Goal: Communication & Community: Answer question/provide support

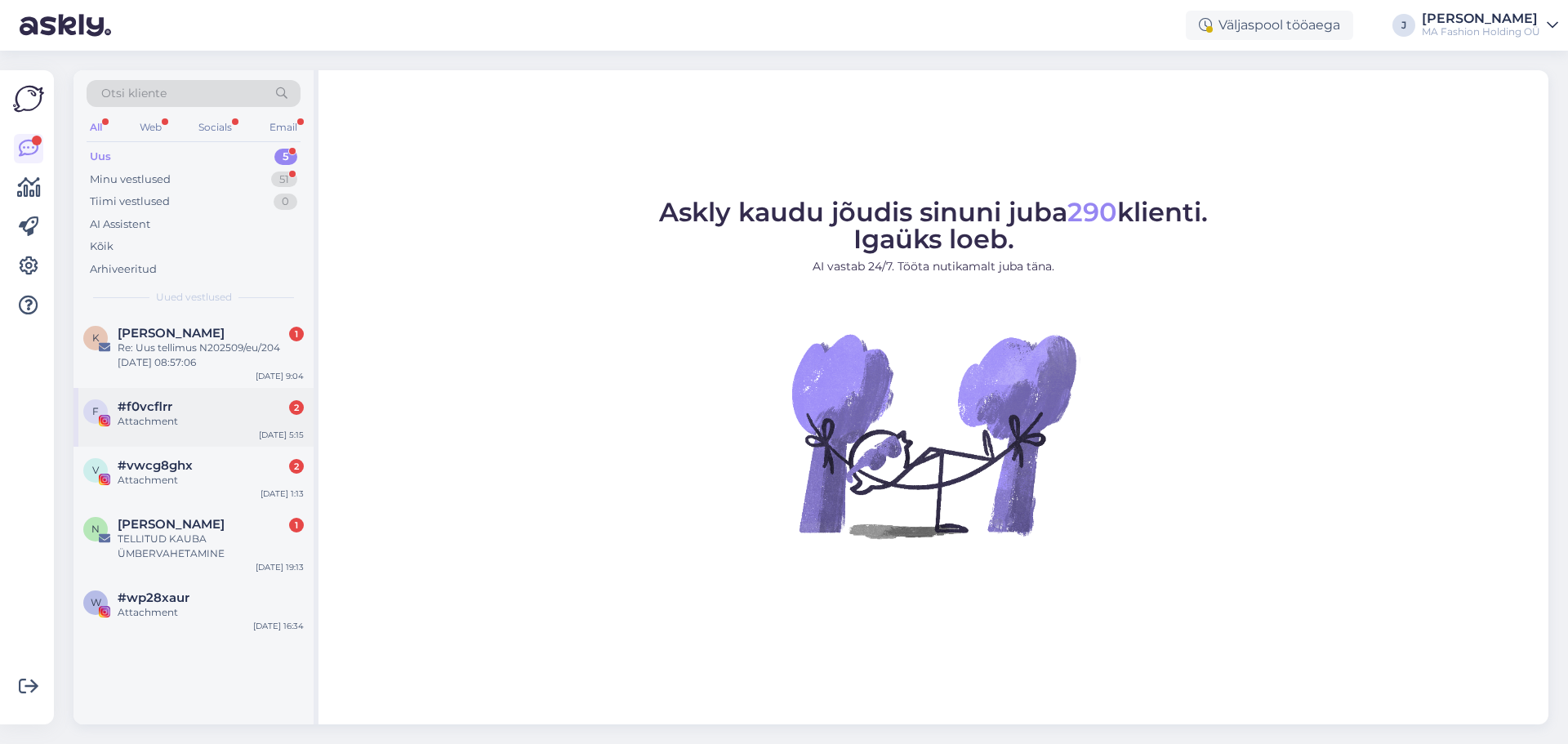
click at [218, 421] on div "Attachment" at bounding box center [210, 421] width 186 height 14
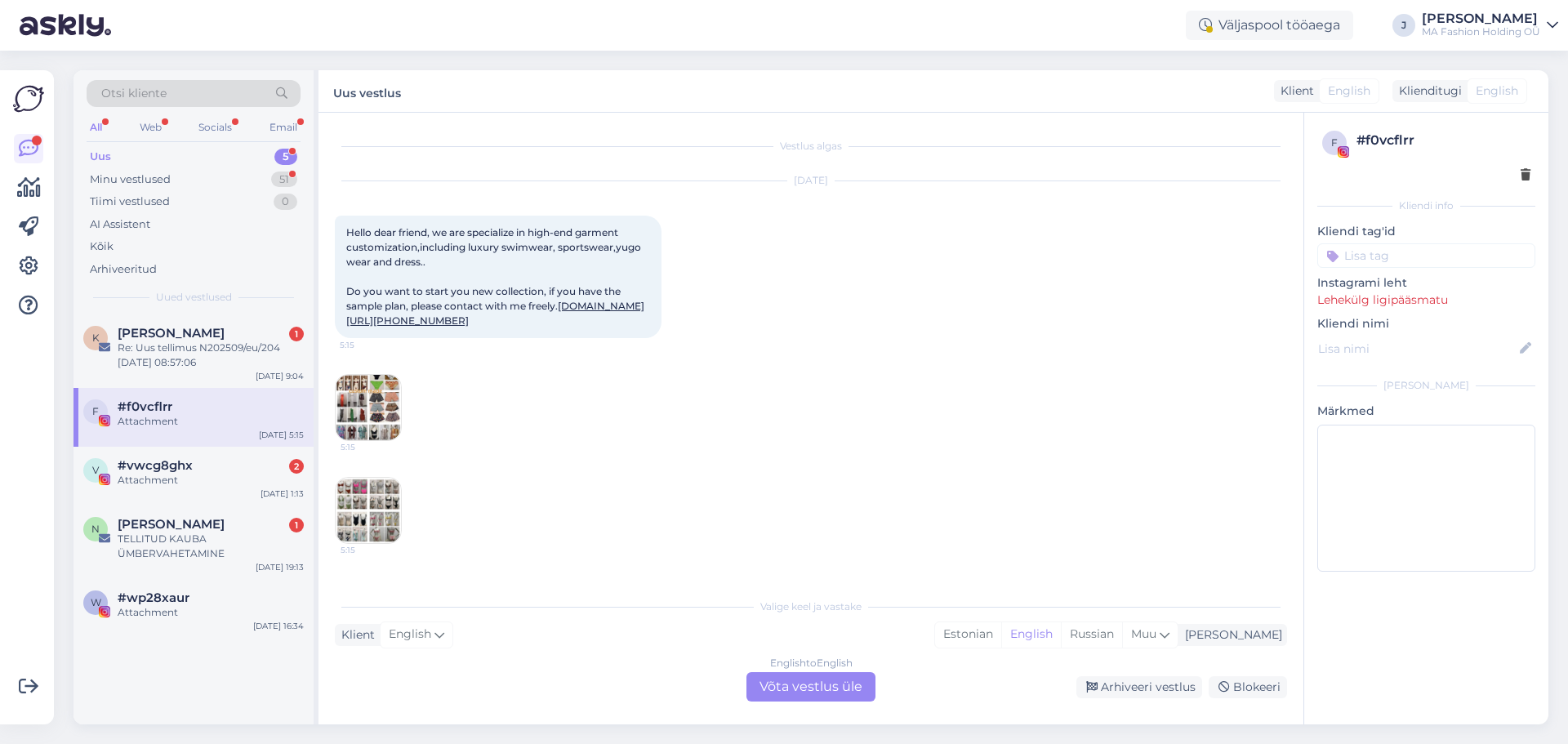
scroll to position [90, 0]
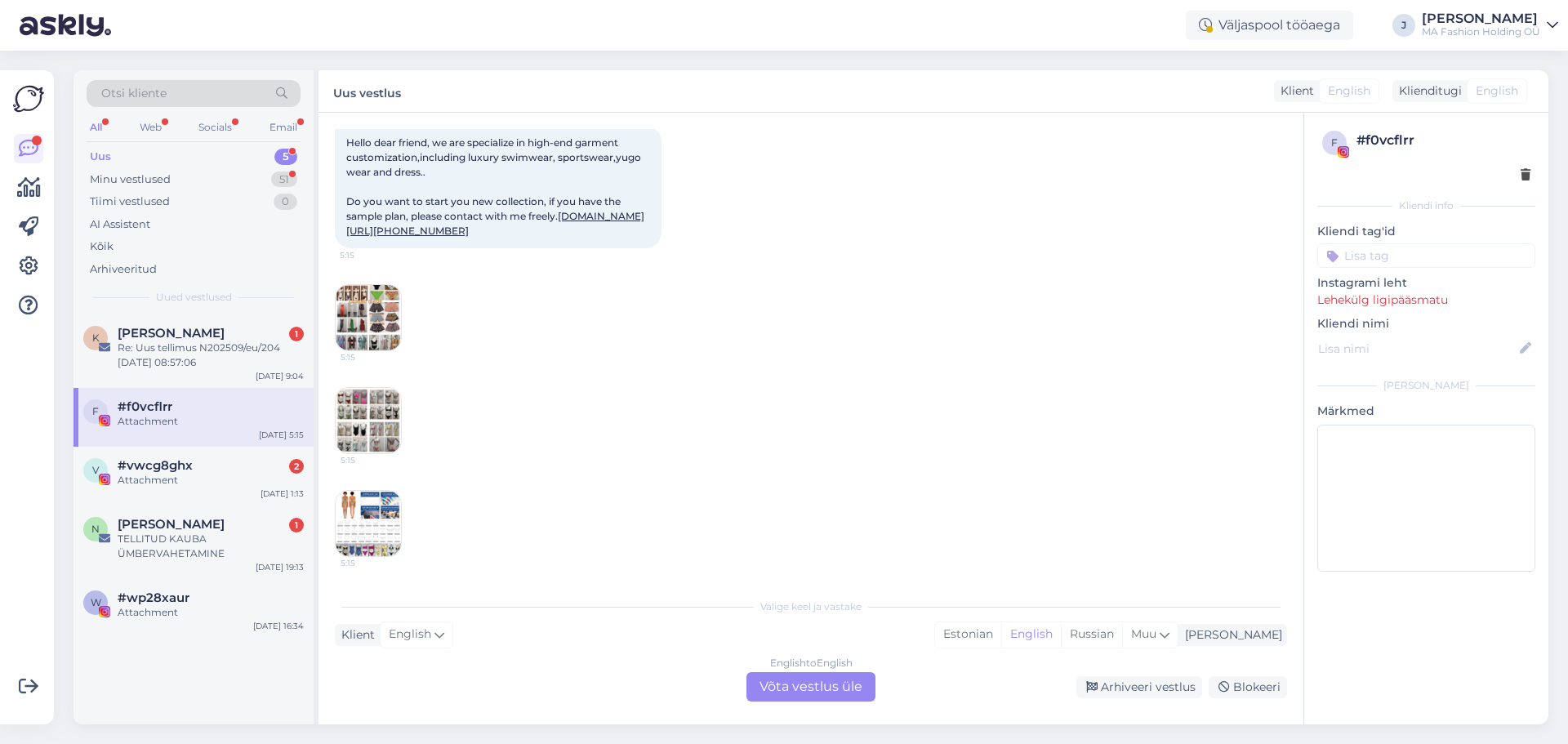
click at [789, 676] on div "English to English Võta vestlus üle" at bounding box center [810, 686] width 129 height 29
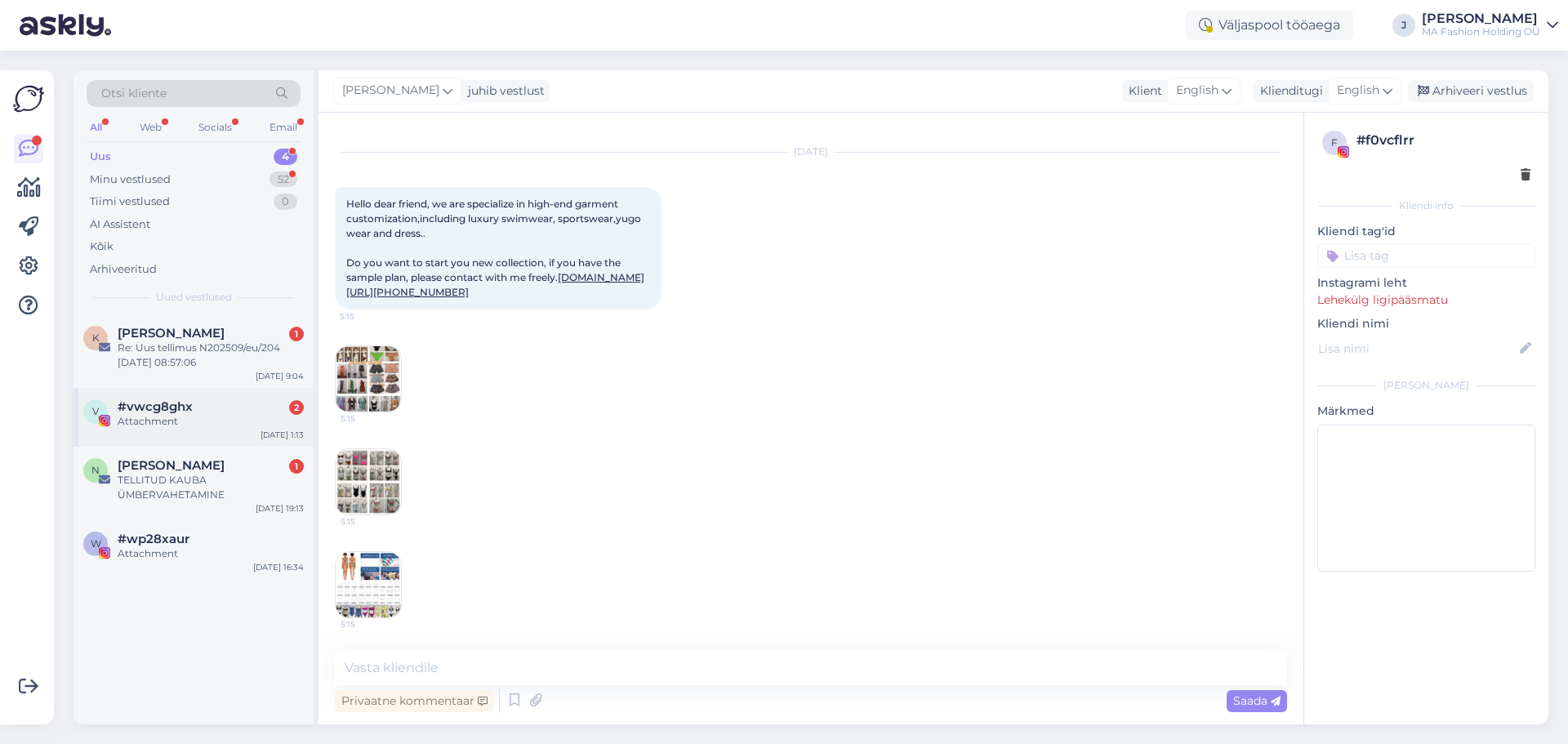
click at [177, 413] on div "Attachment" at bounding box center [210, 421] width 186 height 14
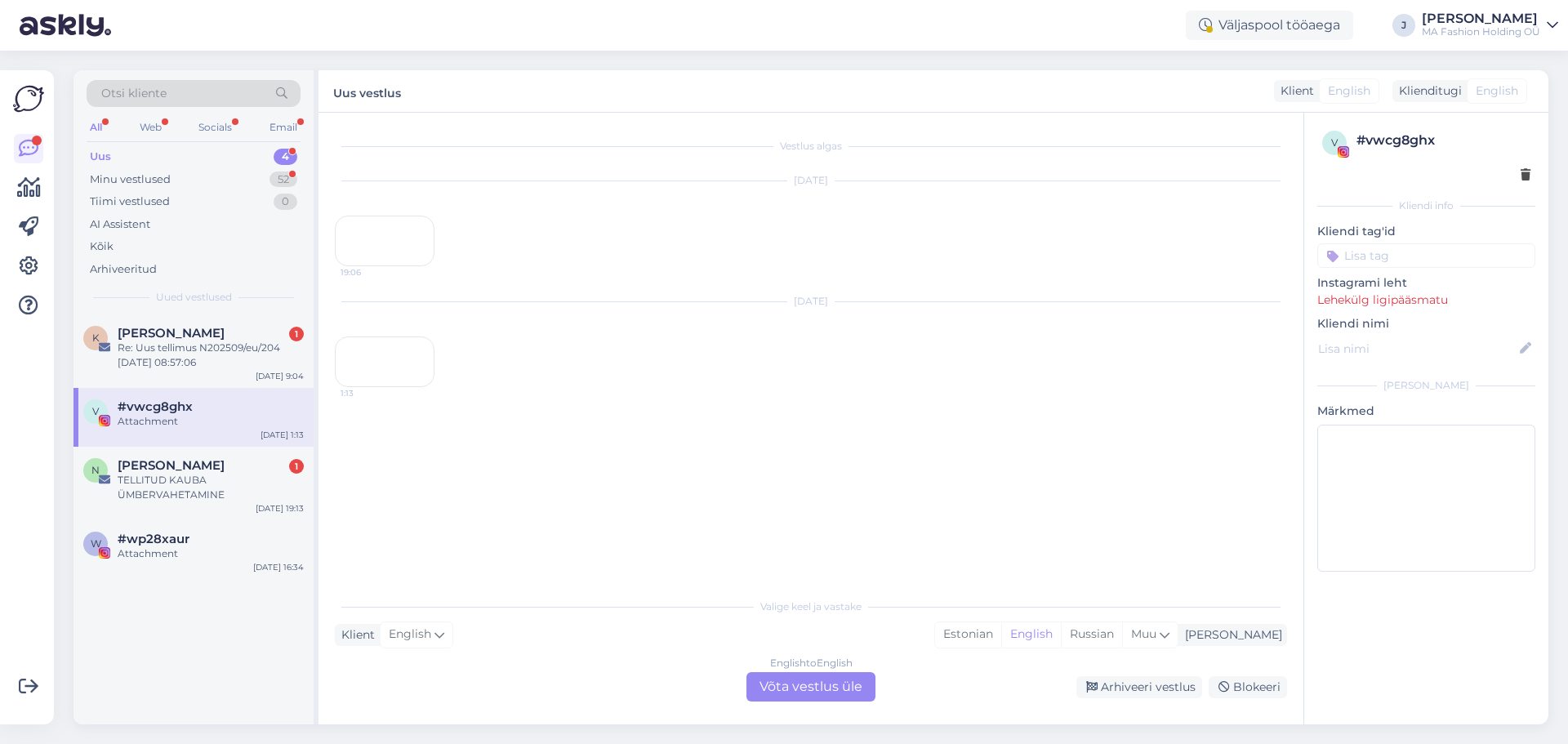
click at [814, 689] on div "English to English Võta vestlus üle" at bounding box center [810, 686] width 129 height 29
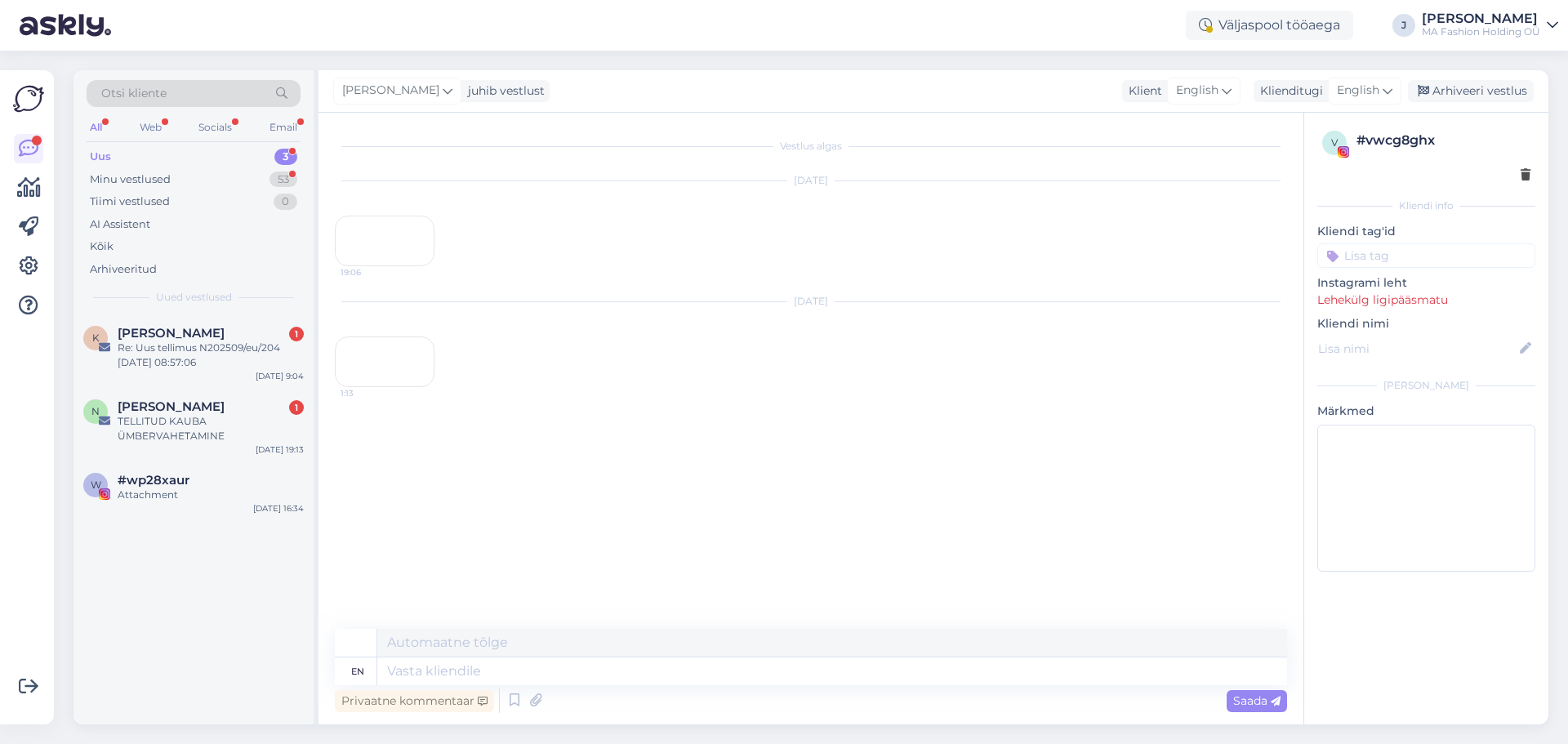
scroll to position [36, 0]
click at [223, 421] on div "TELLITUD KAUBA ÜMBERVAHETAMINE" at bounding box center [210, 428] width 186 height 29
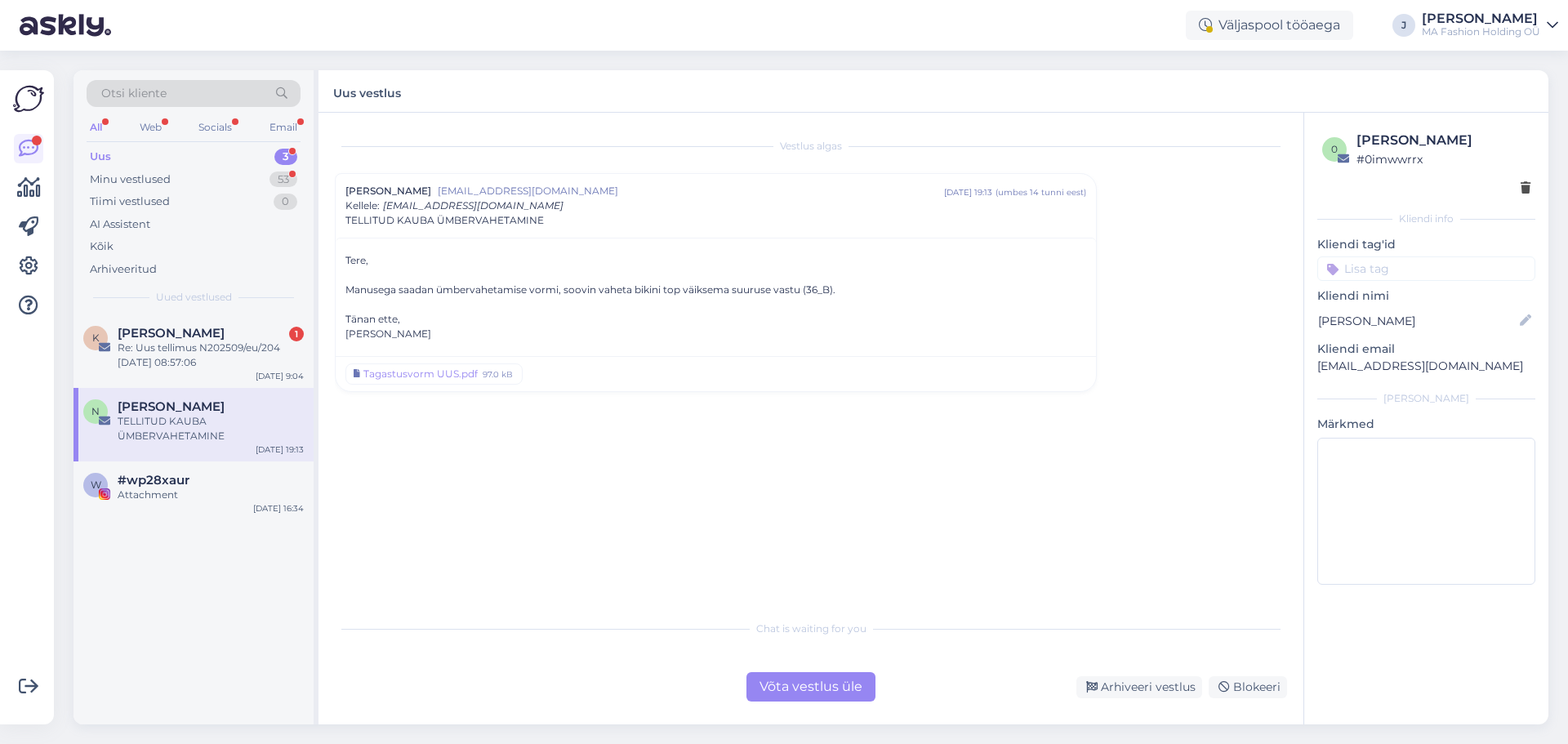
click at [774, 695] on div "Võta vestlus üle" at bounding box center [810, 686] width 129 height 29
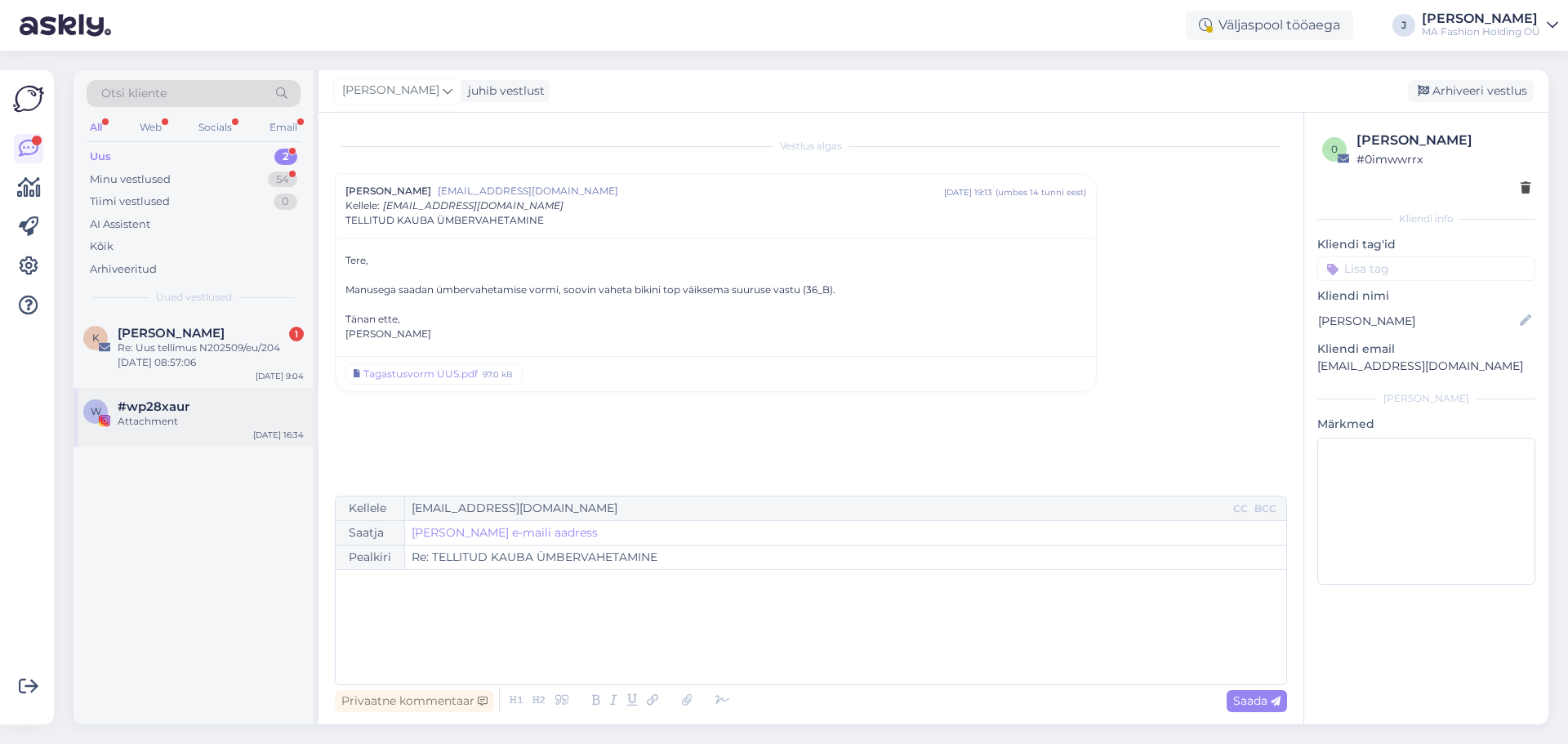
click at [209, 405] on div "#wp28xaur" at bounding box center [210, 406] width 186 height 14
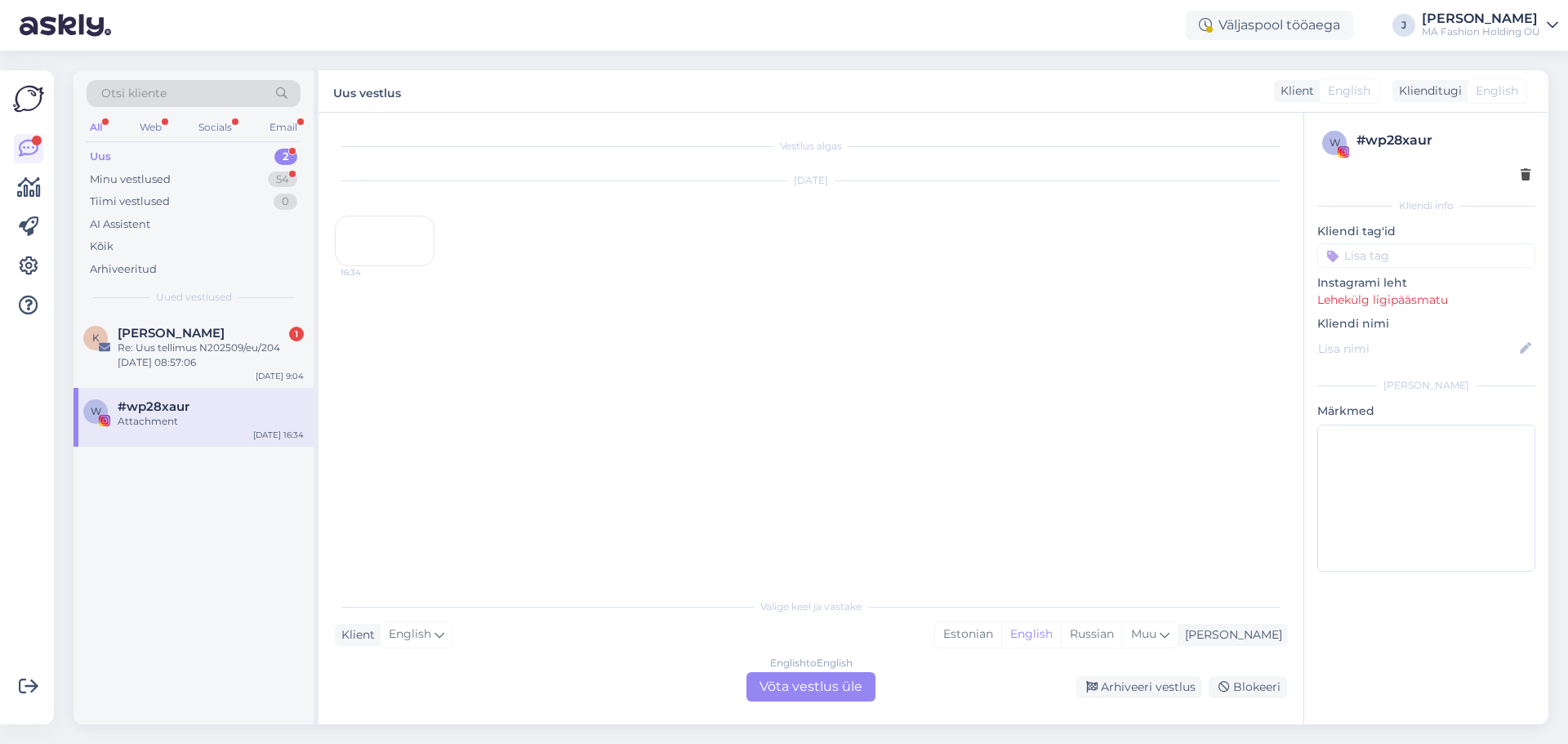
click at [812, 690] on div "English to English Võta vestlus üle" at bounding box center [810, 686] width 129 height 29
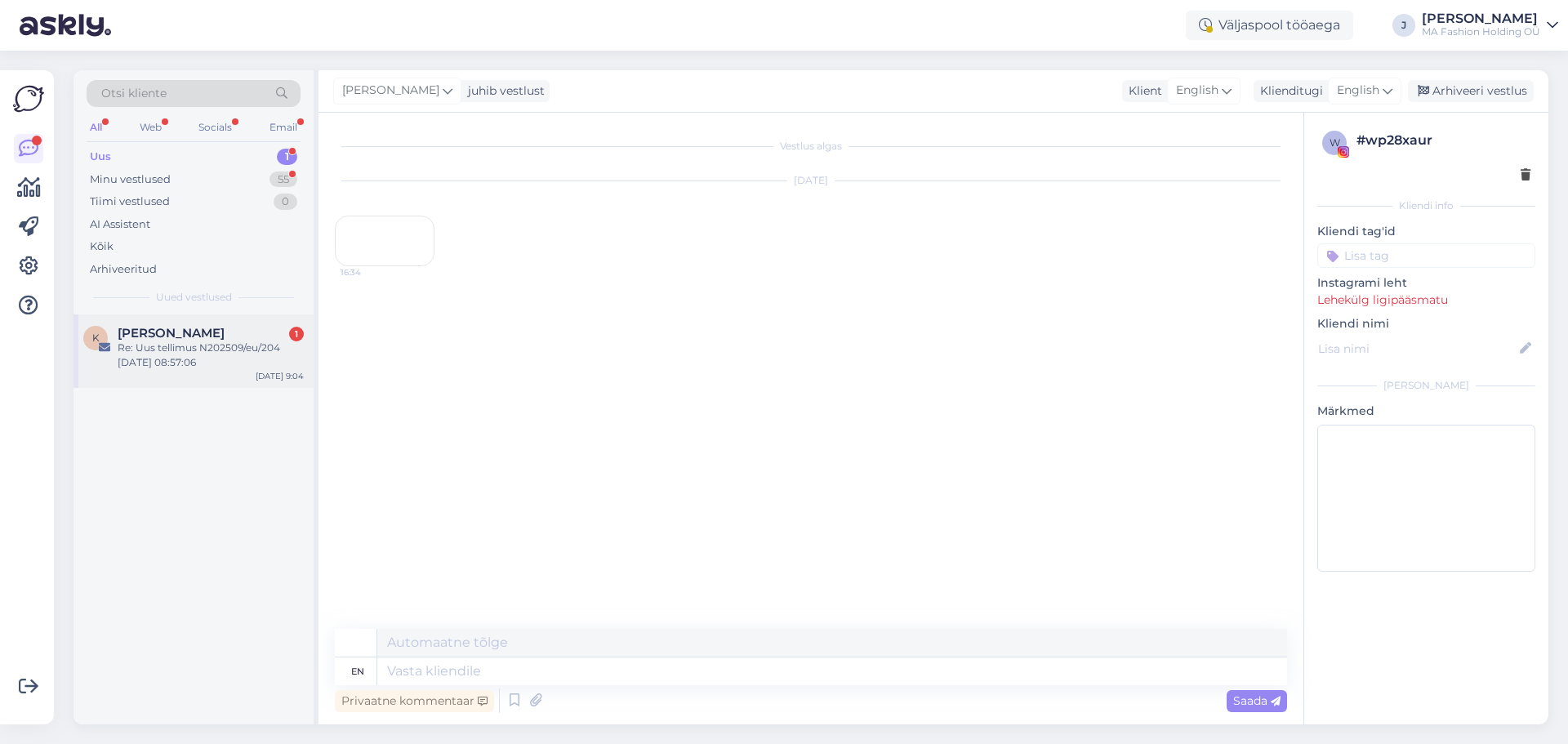
click at [221, 346] on div "Re: Uus tellimus N202509/eu/204 [DATE] 08:57:06" at bounding box center [210, 355] width 186 height 29
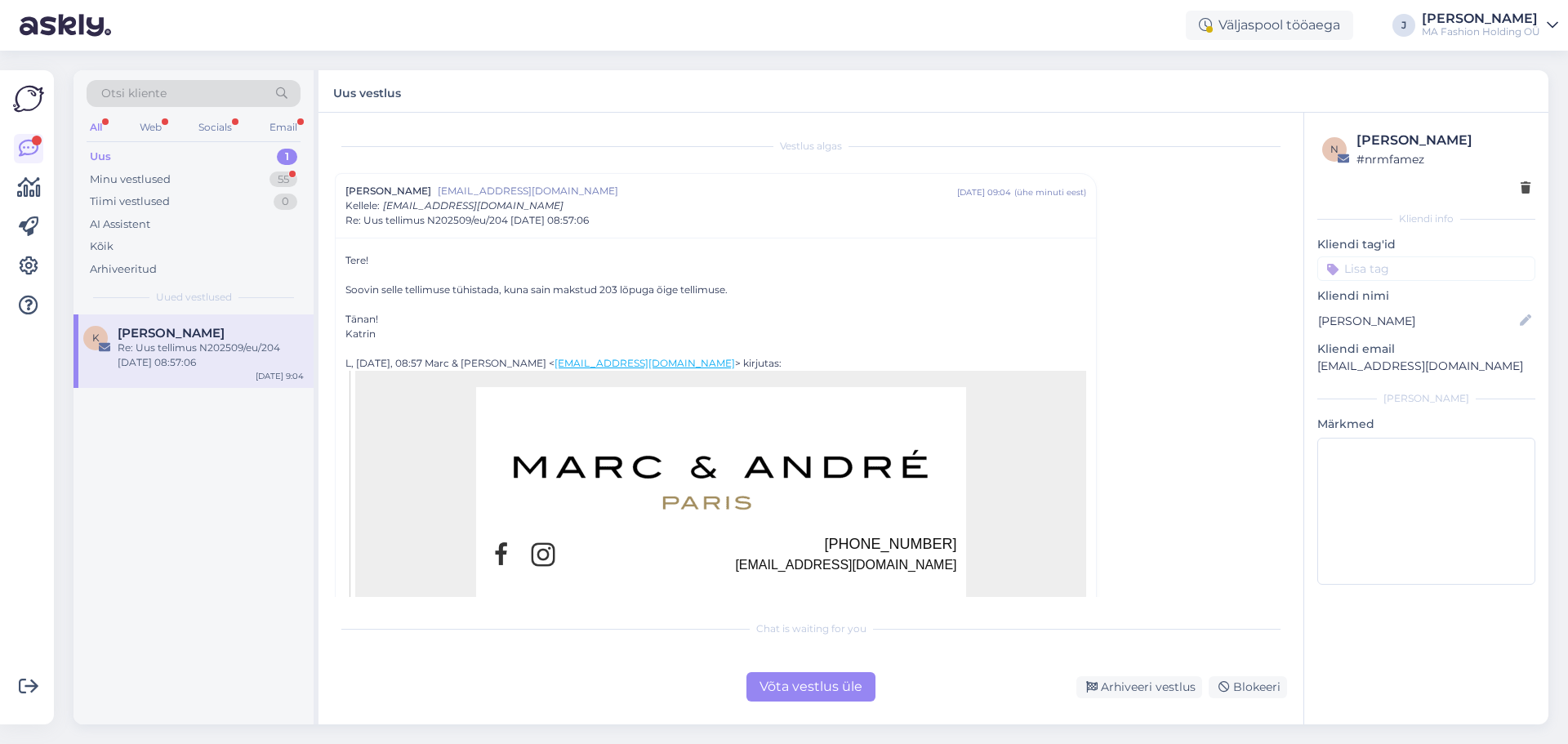
drag, startPoint x: 540, startPoint y: 307, endPoint x: 631, endPoint y: 303, distance: 91.1
click at [631, 303] on div at bounding box center [716, 304] width 741 height 14
drag, startPoint x: 595, startPoint y: 287, endPoint x: 716, endPoint y: 298, distance: 121.5
click at [696, 294] on div "Soovin selle tellimuse tühistada, kuna sain makstud 203 lõpuga õige tellimuse." at bounding box center [716, 290] width 741 height 14
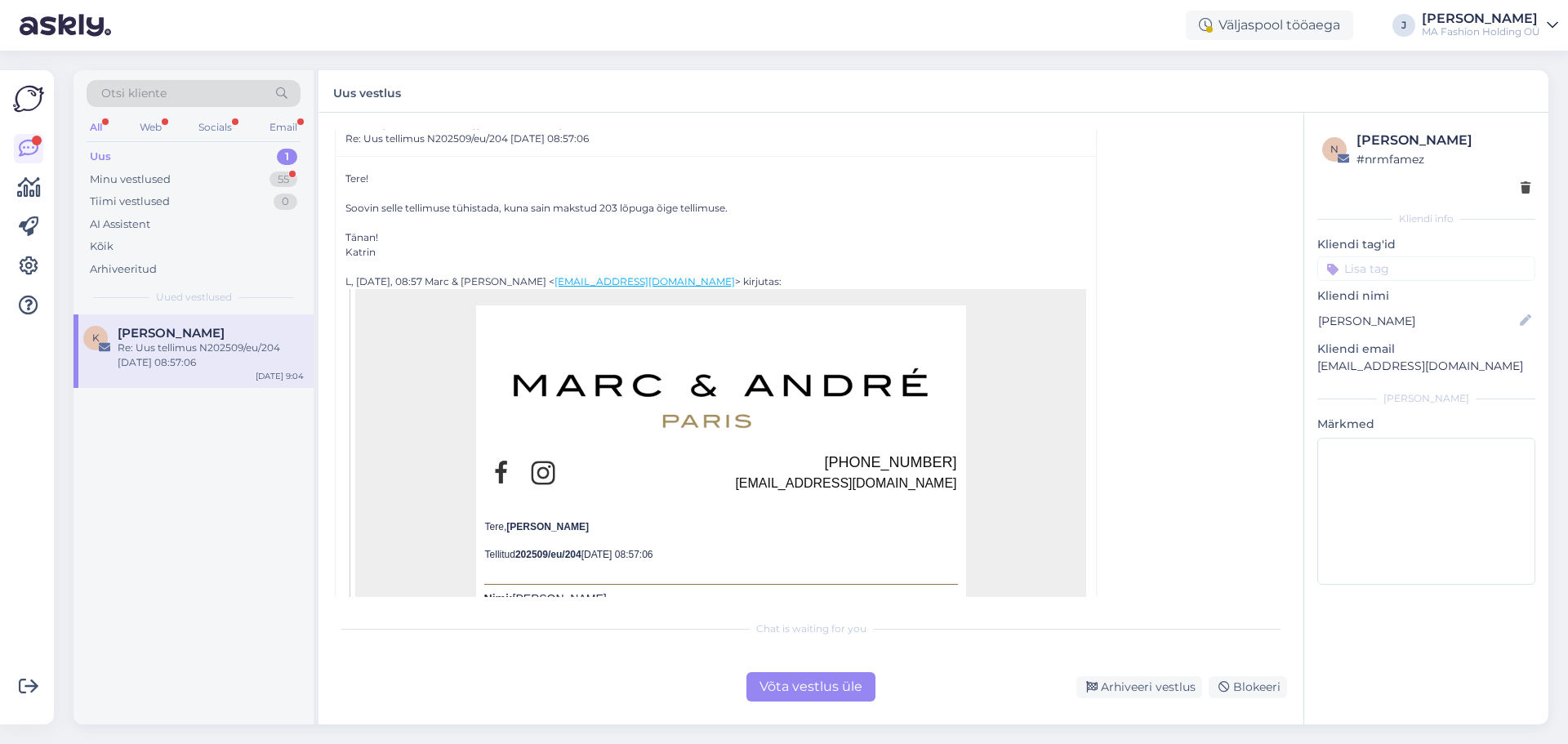
click at [825, 691] on div "Võta vestlus üle" at bounding box center [810, 686] width 129 height 29
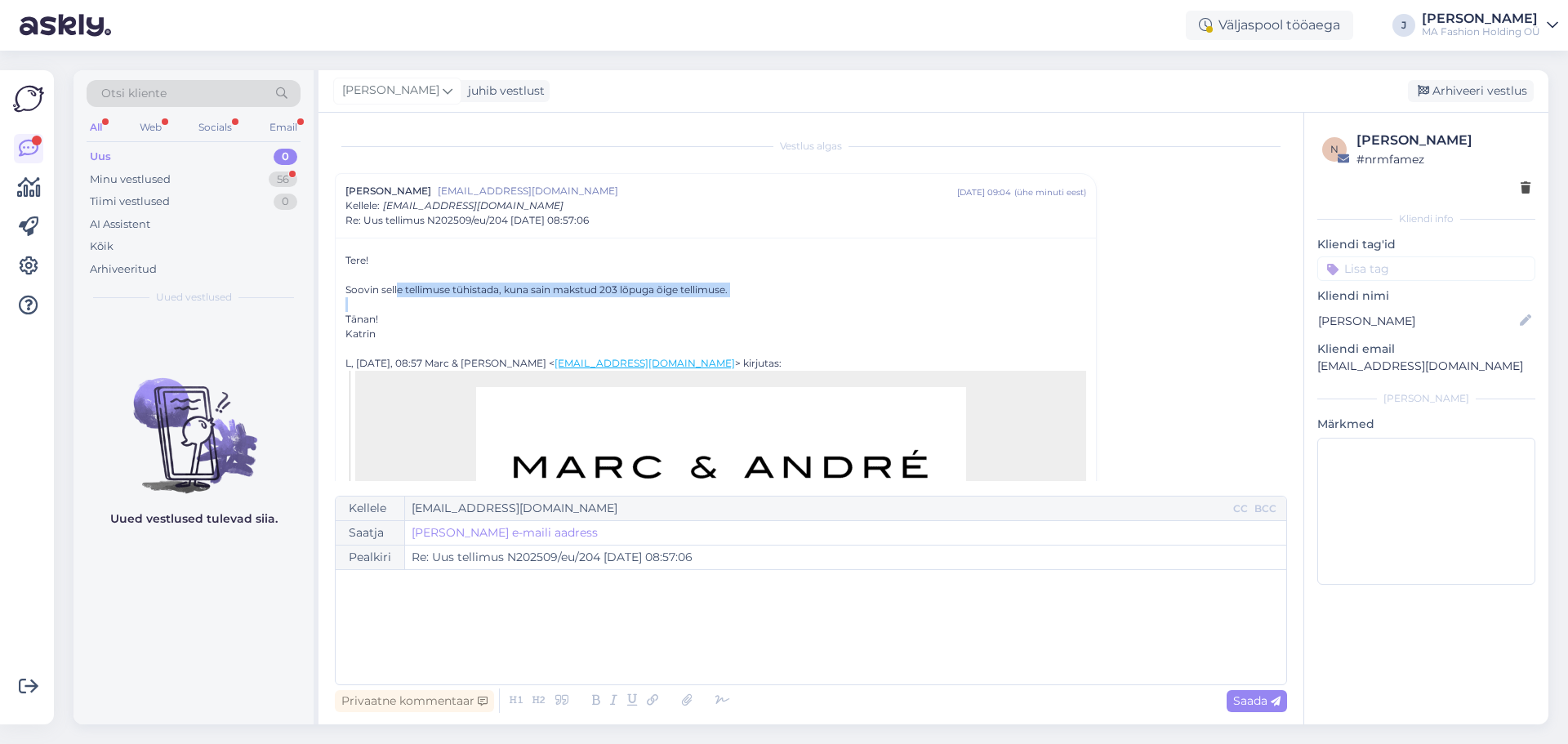
drag, startPoint x: 398, startPoint y: 287, endPoint x: 595, endPoint y: 303, distance: 197.6
click at [590, 307] on div "Tere! Soovin selle tellimuse tühistada, kuna [PERSON_NAME] makstud 203 lõpuga õ…" at bounding box center [716, 297] width 741 height 88
drag, startPoint x: 595, startPoint y: 303, endPoint x: 603, endPoint y: 296, distance: 10.6
click at [596, 303] on div at bounding box center [716, 304] width 741 height 14
click at [604, 294] on div "Soovin selle tellimuse tühistada, kuna sain makstud 203 lõpuga õige tellimuse." at bounding box center [716, 290] width 741 height 14
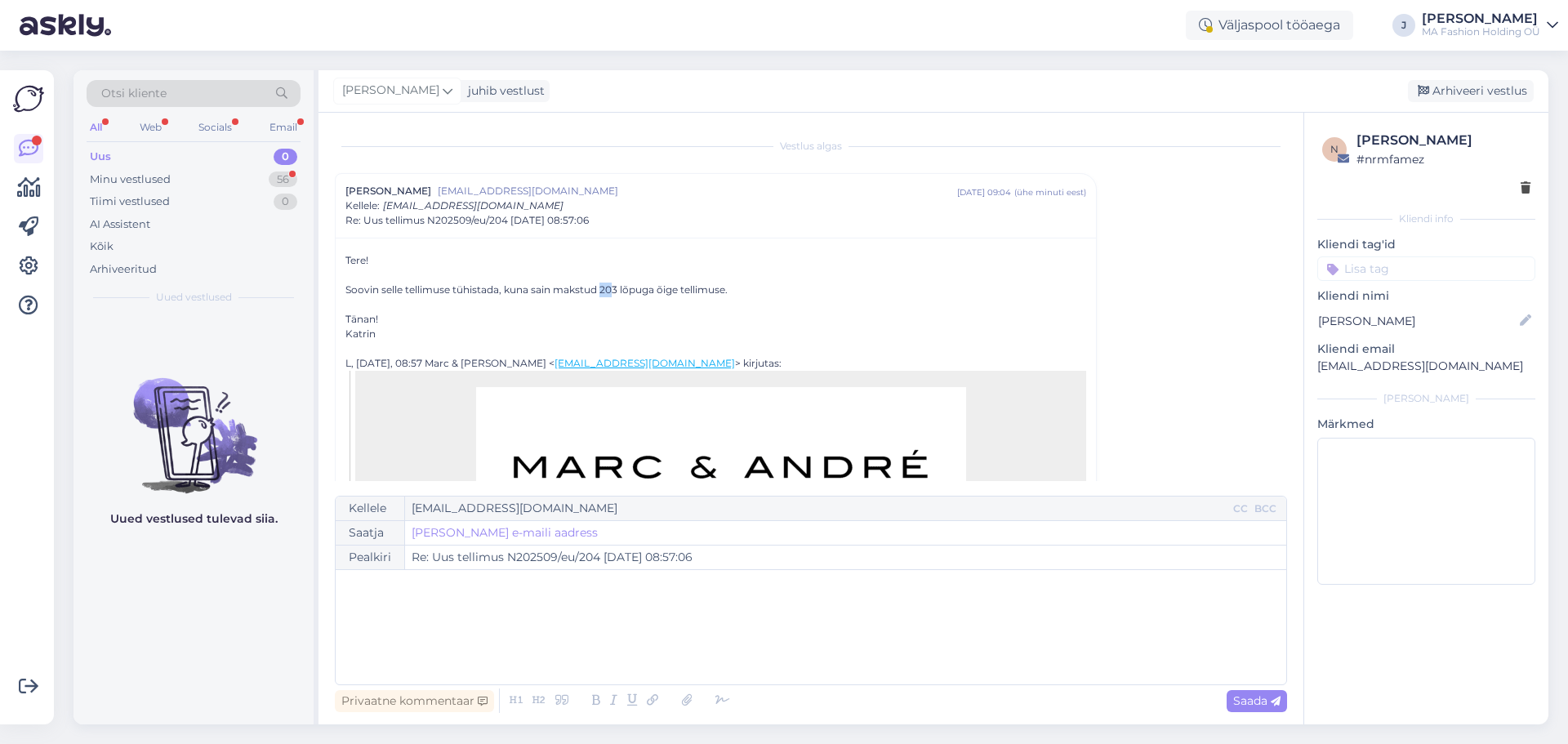
drag, startPoint x: 603, startPoint y: 291, endPoint x: 613, endPoint y: 293, distance: 10.2
click at [613, 293] on div "Soovin selle tellimuse tühistada, kuna sain makstud 203 lõpuga õige tellimuse." at bounding box center [716, 290] width 741 height 14
click at [538, 192] on span "[EMAIL_ADDRESS][DOMAIN_NAME]" at bounding box center [697, 191] width 520 height 14
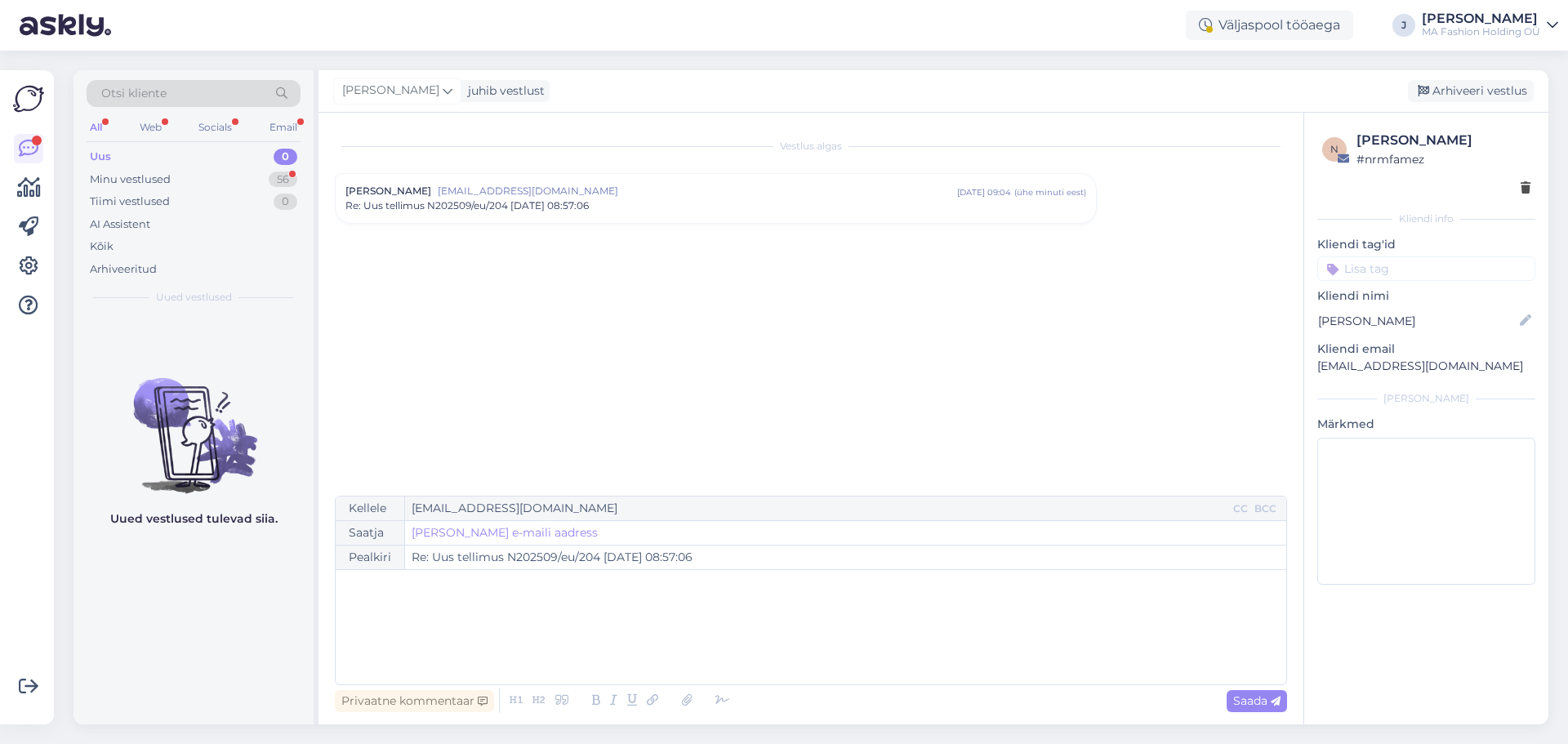
click at [538, 192] on span "[EMAIL_ADDRESS][DOMAIN_NAME]" at bounding box center [697, 191] width 520 height 14
